Goal: Task Accomplishment & Management: Complete application form

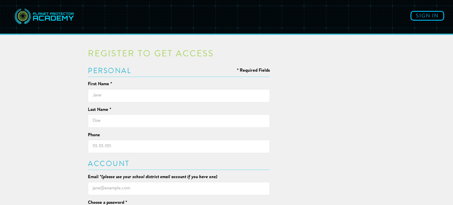
click at [126, 92] on input "text" at bounding box center [179, 95] width 182 height 13
type input "Nori"
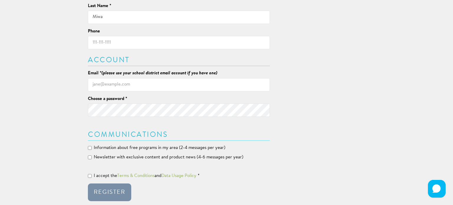
scroll to position [111, 0]
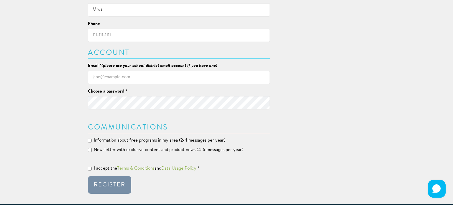
type input "Miwa"
click at [113, 78] on input "Email * (please use your school district email account if you have one)" at bounding box center [179, 77] width 182 height 13
type input "[EMAIL_ADDRESS][DOMAIN_NAME]"
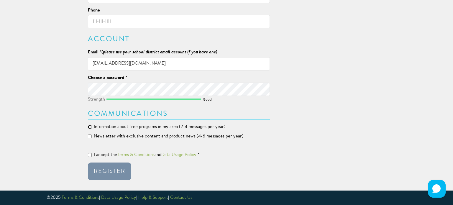
click at [90, 126] on input "Information about free programs in my area (2-4 messages per year)" at bounding box center [90, 127] width 4 height 4
checkbox input "true"
click at [89, 136] on input "Newsletter with exclusive content and product news (4-6 messages per year)" at bounding box center [90, 137] width 4 height 4
checkbox input "true"
click at [90, 155] on input "I accept the Terms & Conditions and Data Usage Policy *" at bounding box center [90, 155] width 4 height 4
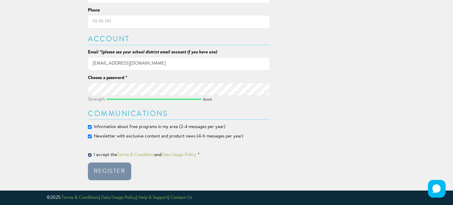
checkbox input "true"
click at [98, 166] on button "Register" at bounding box center [109, 172] width 43 height 18
